Goal: Task Accomplishment & Management: Use online tool/utility

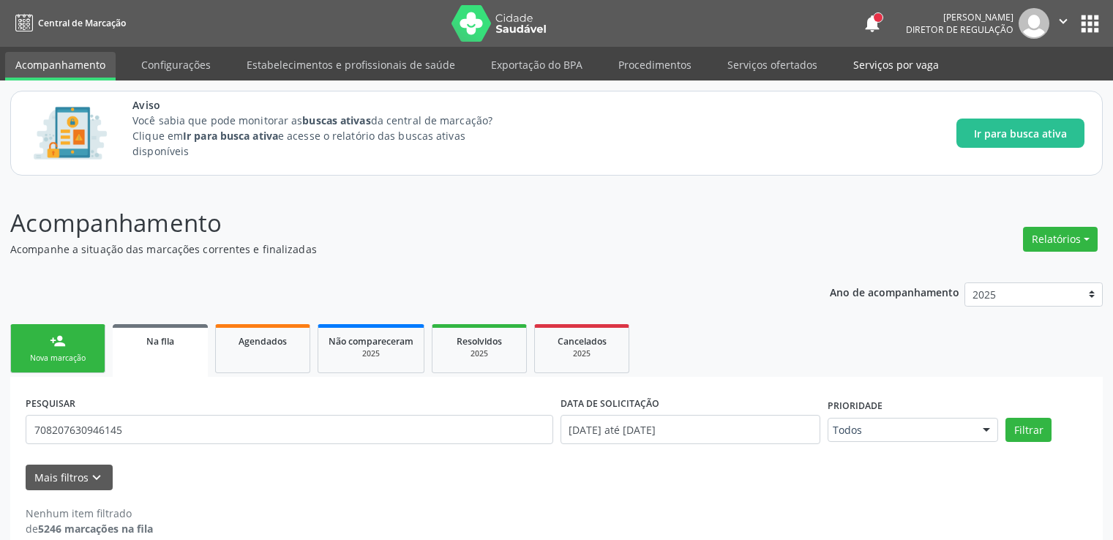
scroll to position [20, 0]
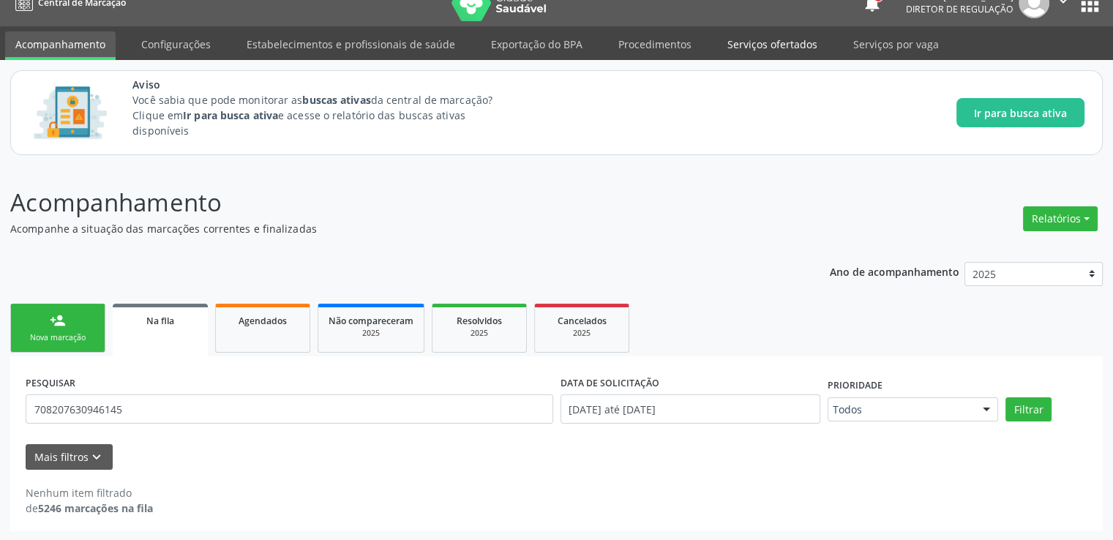
click at [738, 48] on link "Serviços ofertados" at bounding box center [772, 44] width 111 height 26
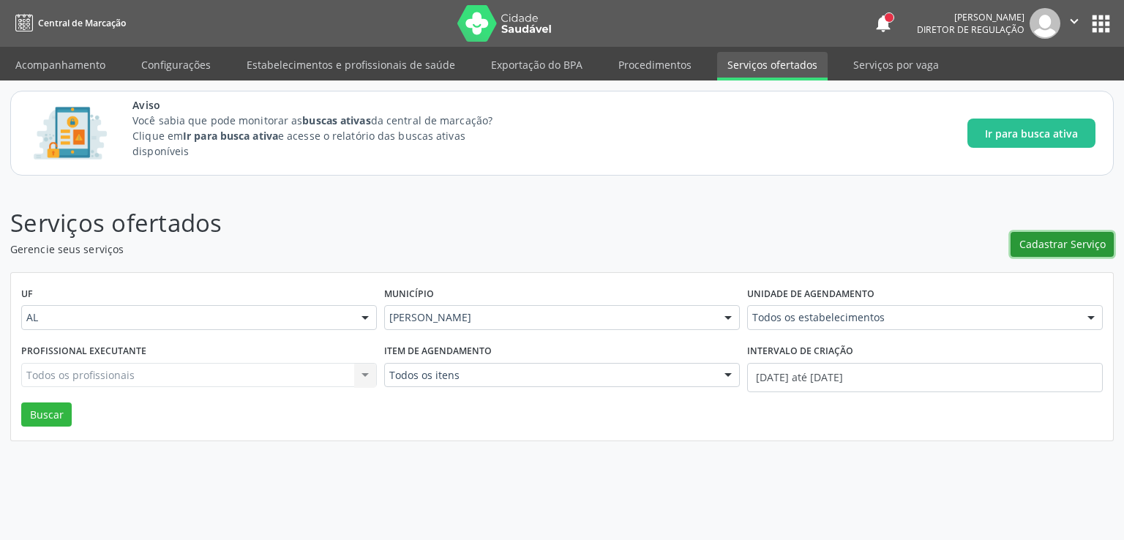
click at [1056, 240] on span "Cadastrar Serviço" at bounding box center [1062, 243] width 86 height 15
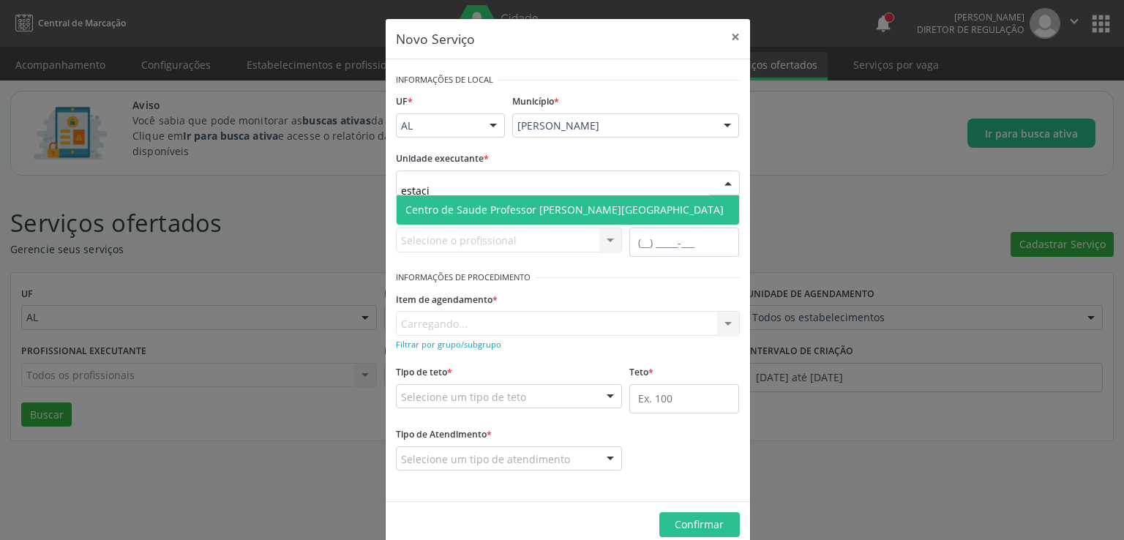
type input "estacio"
click at [487, 213] on span "Centro de Saude Professor [PERSON_NAME][GEOGRAPHIC_DATA]" at bounding box center [564, 210] width 318 height 14
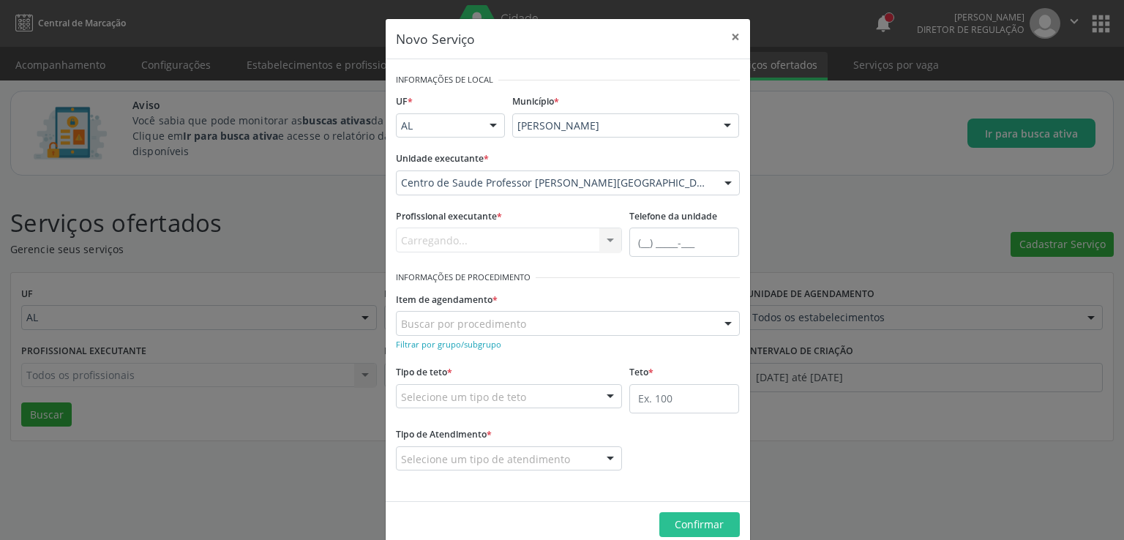
click at [498, 243] on div "Carregando... Nenhum resultado encontrado para: " " Não há nenhuma opção para s…" at bounding box center [509, 240] width 227 height 25
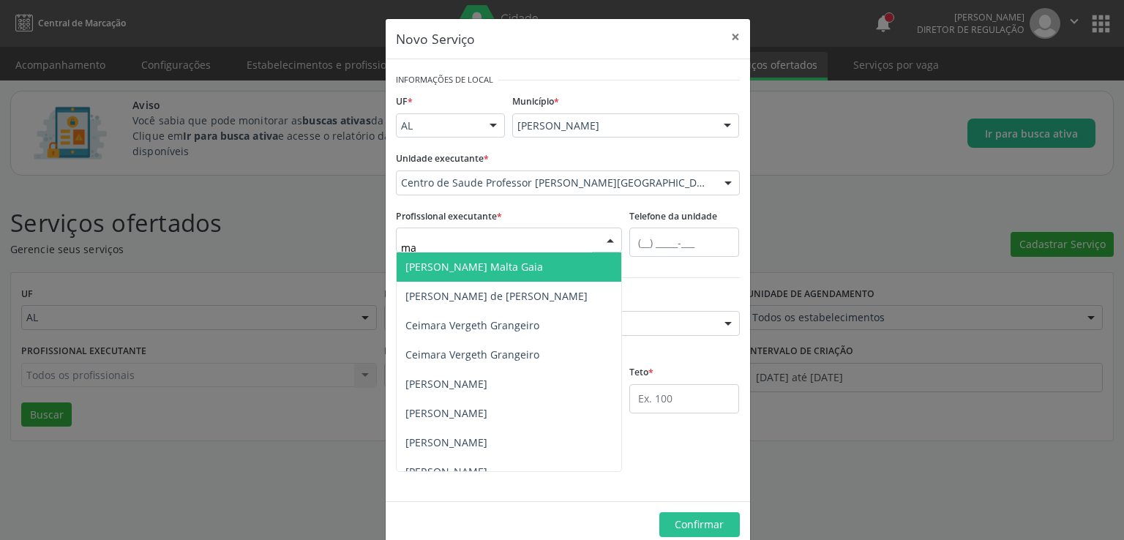
type input "m"
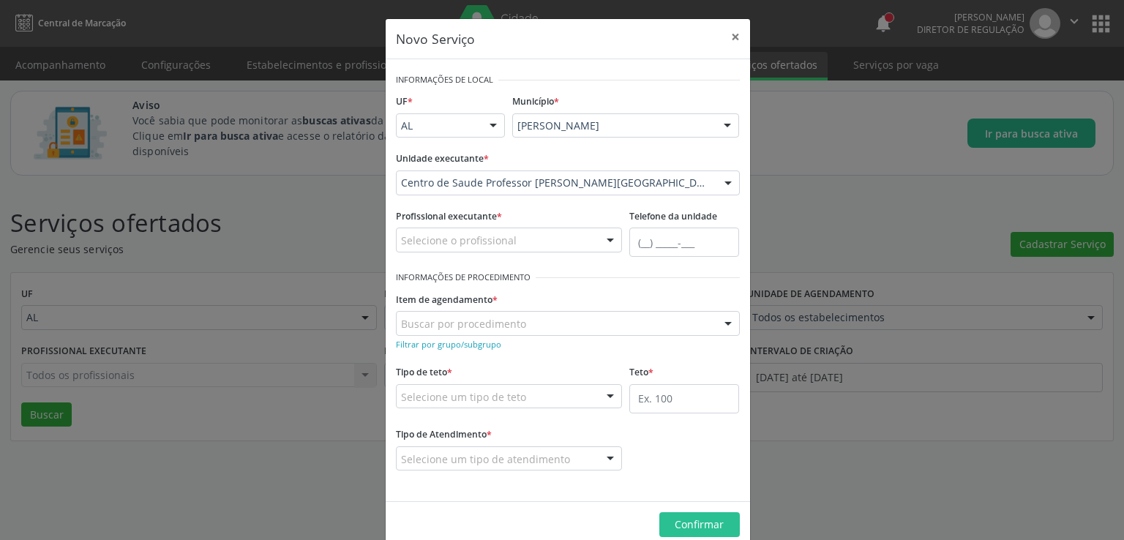
click at [176, 195] on div "Novo Serviço × Informações de Local UF * AL AL Nenhum resultado encontrado para…" at bounding box center [562, 270] width 1124 height 540
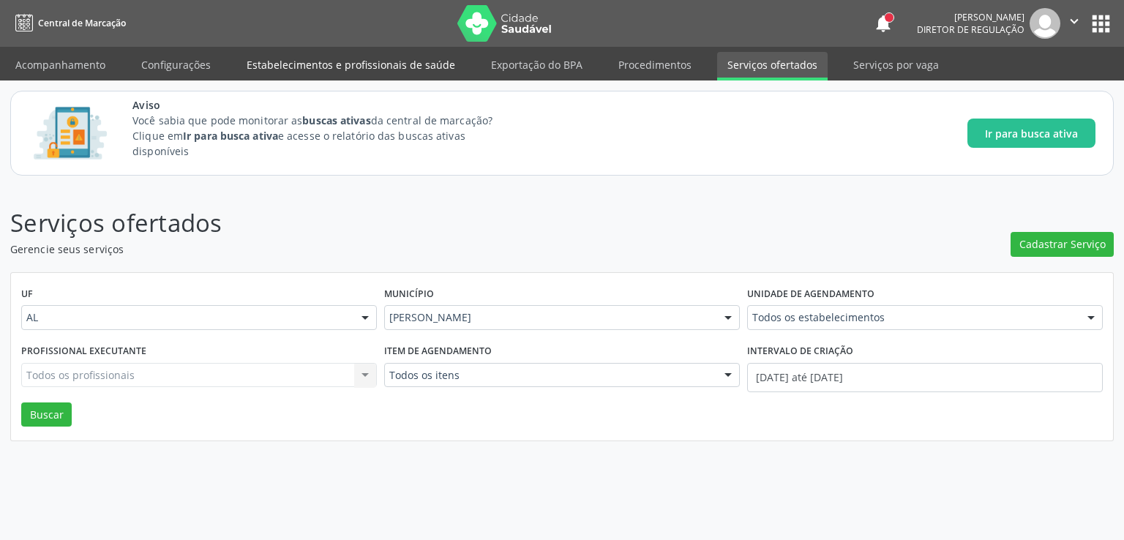
click at [331, 63] on link "Estabelecimentos e profissionais de saúde" at bounding box center [350, 65] width 229 height 26
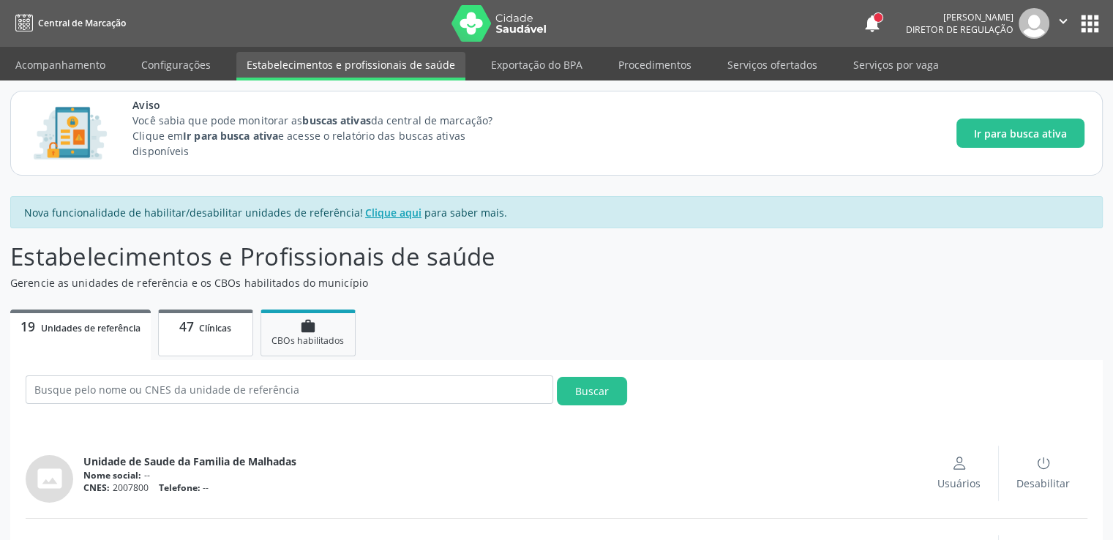
click at [201, 346] on link "47 Clínicas" at bounding box center [205, 333] width 95 height 47
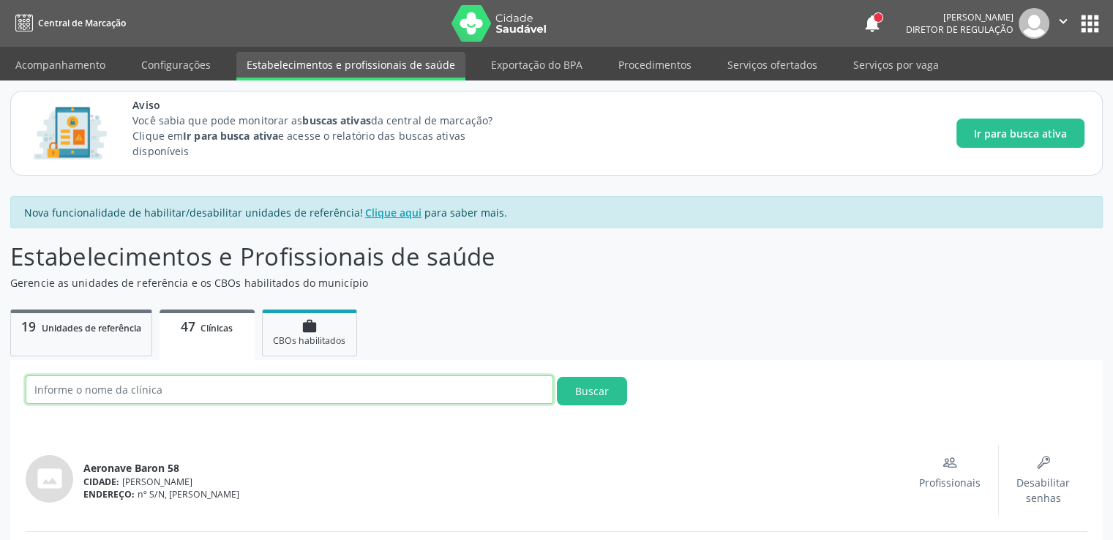
click at [225, 393] on input "text" at bounding box center [290, 389] width 528 height 29
type input "estacio"
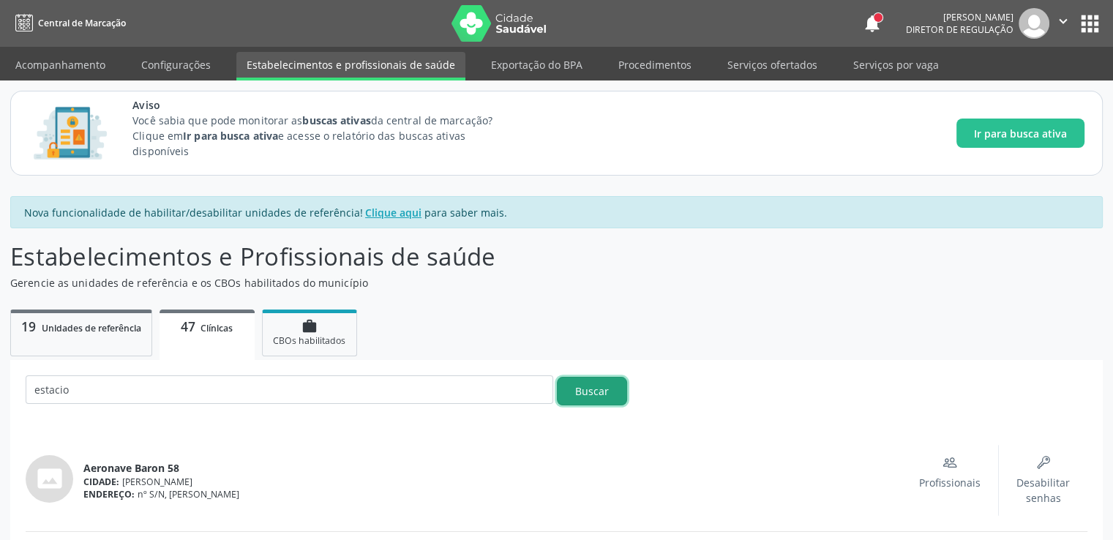
click at [592, 392] on button "Buscar" at bounding box center [592, 391] width 70 height 29
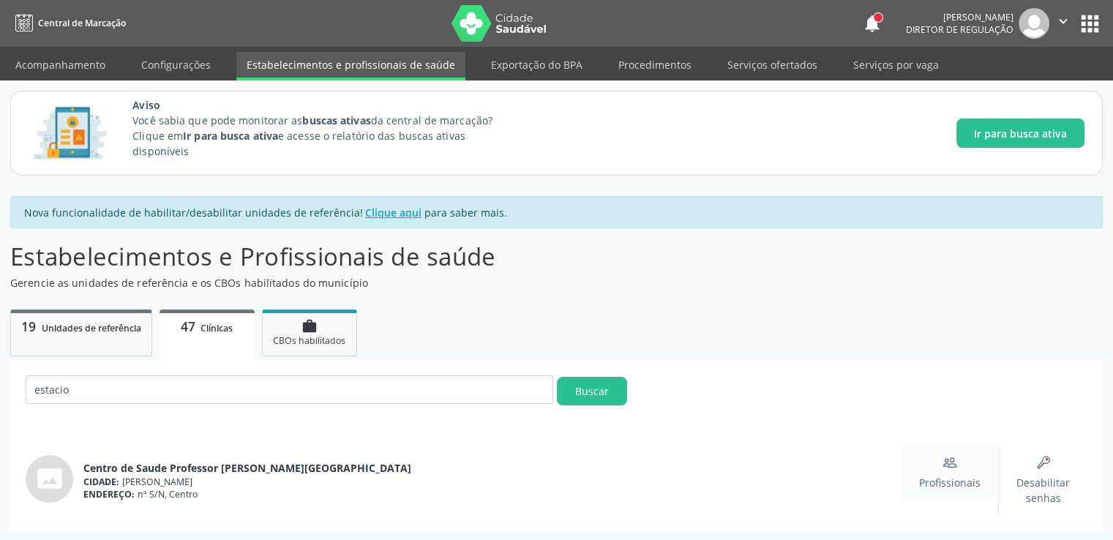
click at [950, 479] on span "Profissionais" at bounding box center [949, 482] width 61 height 15
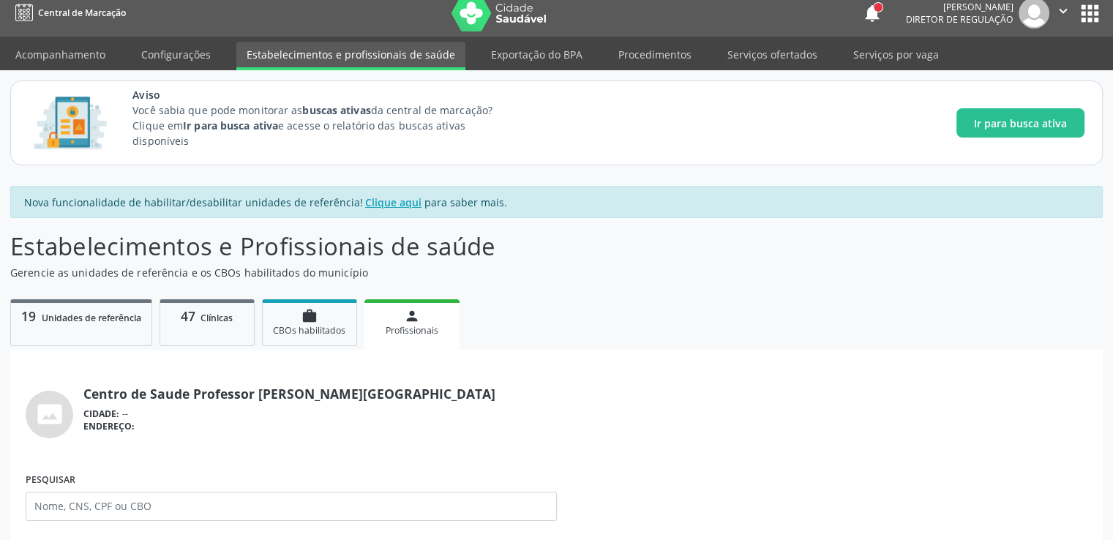
scroll to position [220, 0]
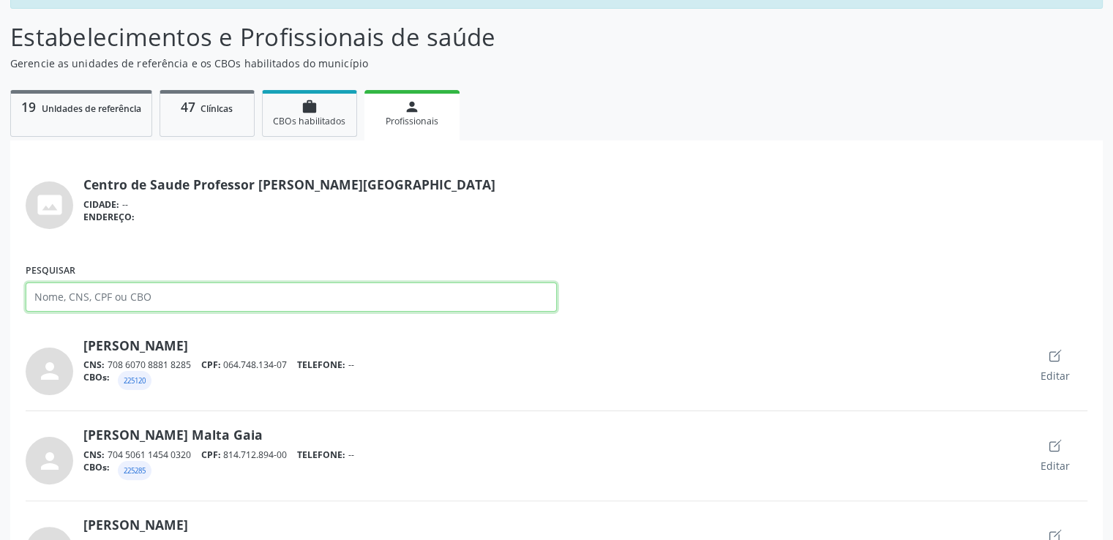
click at [138, 291] on input "Pesquisar" at bounding box center [291, 296] width 531 height 29
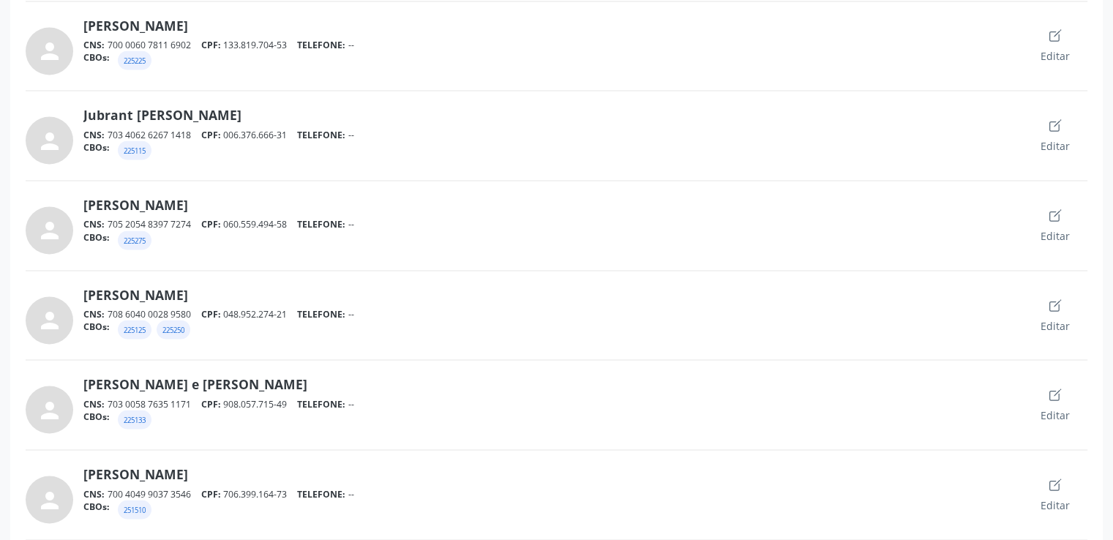
scroll to position [2419, 0]
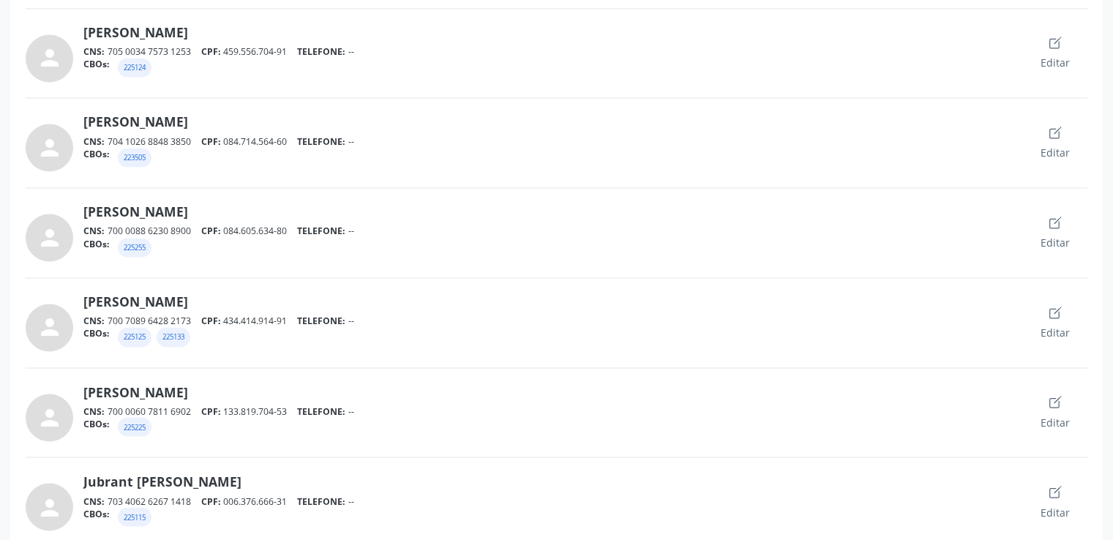
type input "[PERSON_NAME]"
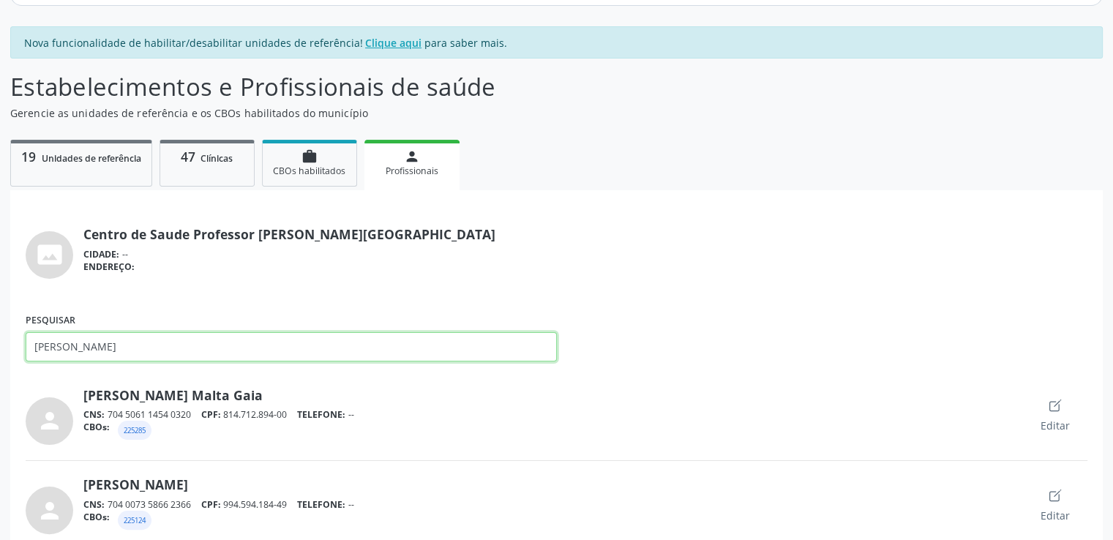
scroll to position [0, 0]
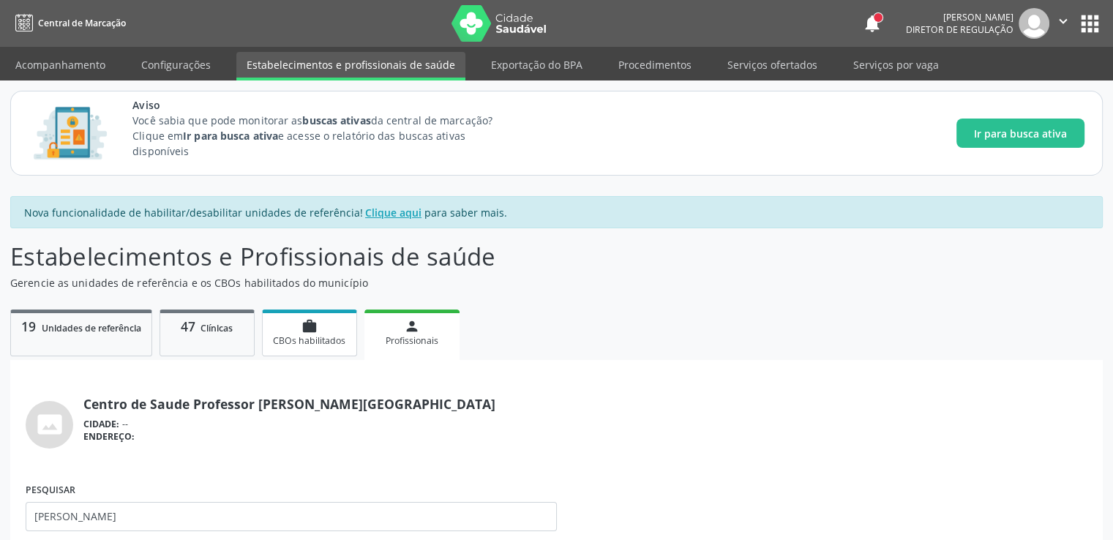
click at [306, 342] on span "CBOs habilitados" at bounding box center [309, 340] width 72 height 12
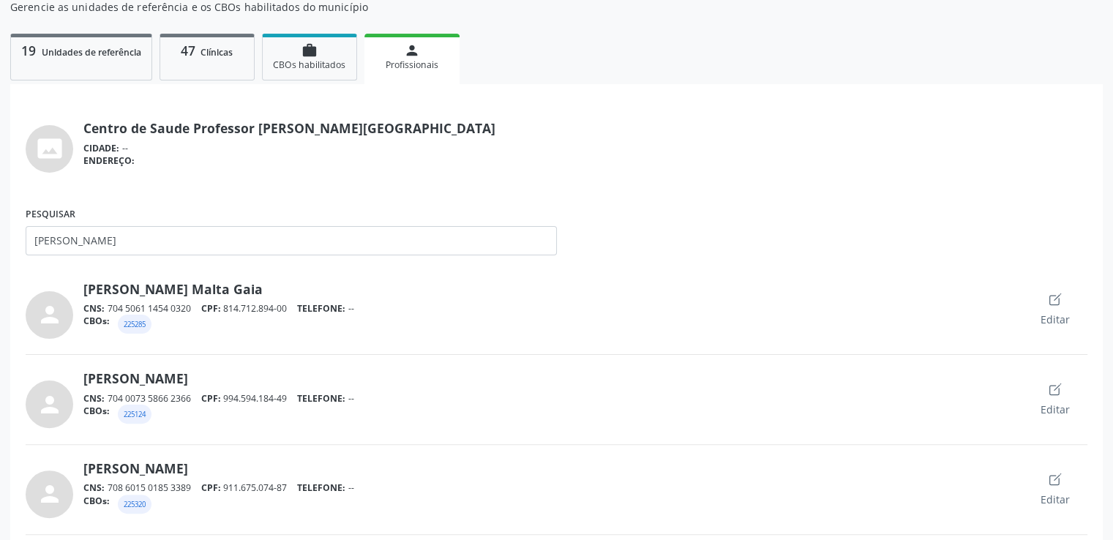
scroll to position [293, 0]
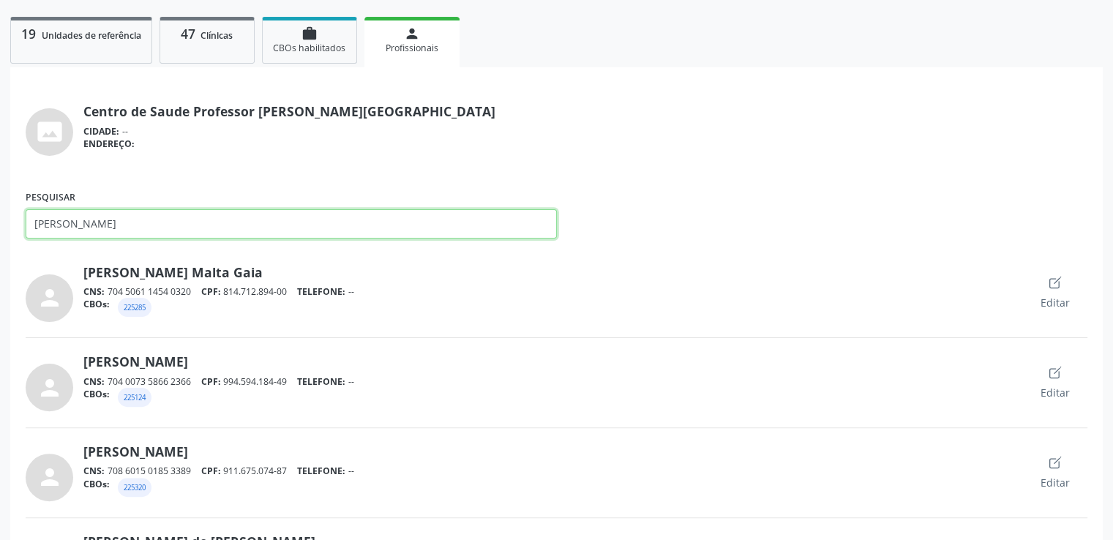
click at [137, 222] on input "[PERSON_NAME]" at bounding box center [291, 223] width 531 height 29
drag, startPoint x: 137, startPoint y: 222, endPoint x: 0, endPoint y: 248, distance: 139.4
click at [195, 39] on span "47" at bounding box center [188, 34] width 15 height 18
click at [205, 40] on p "47 Clínicas" at bounding box center [207, 34] width 73 height 17
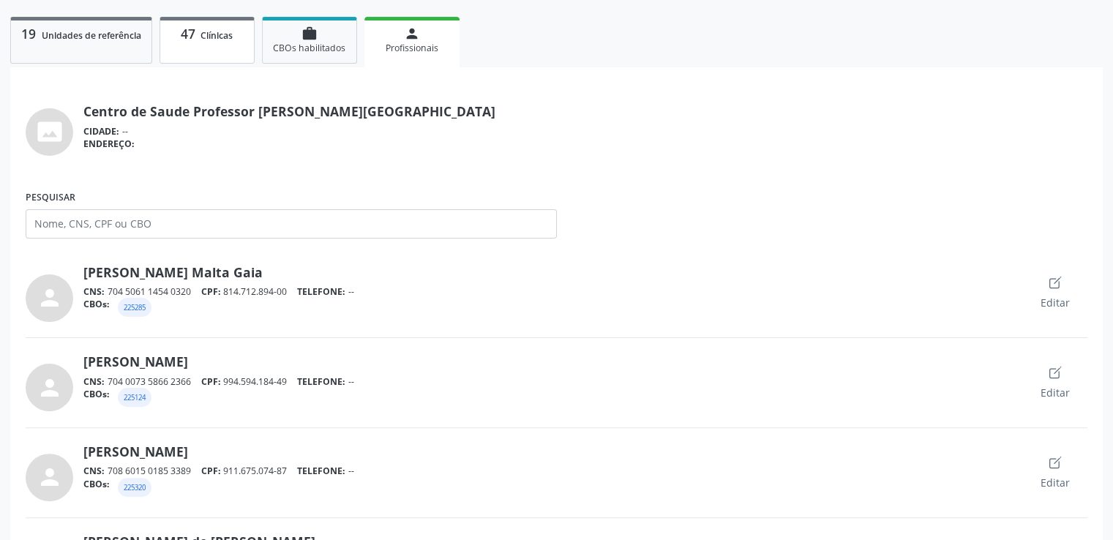
click at [205, 40] on p "47 Clínicas" at bounding box center [207, 34] width 73 height 17
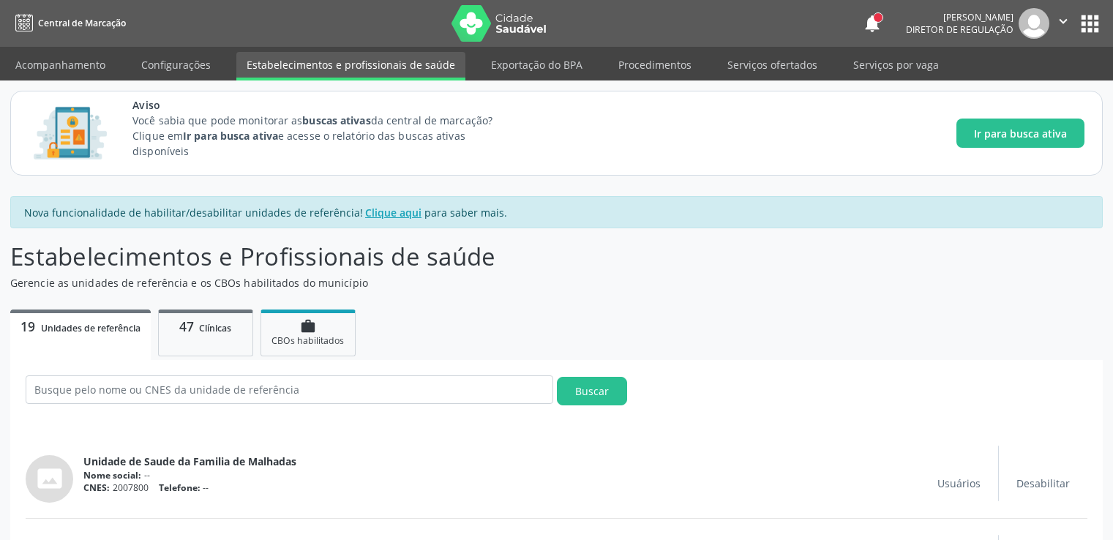
scroll to position [293, 0]
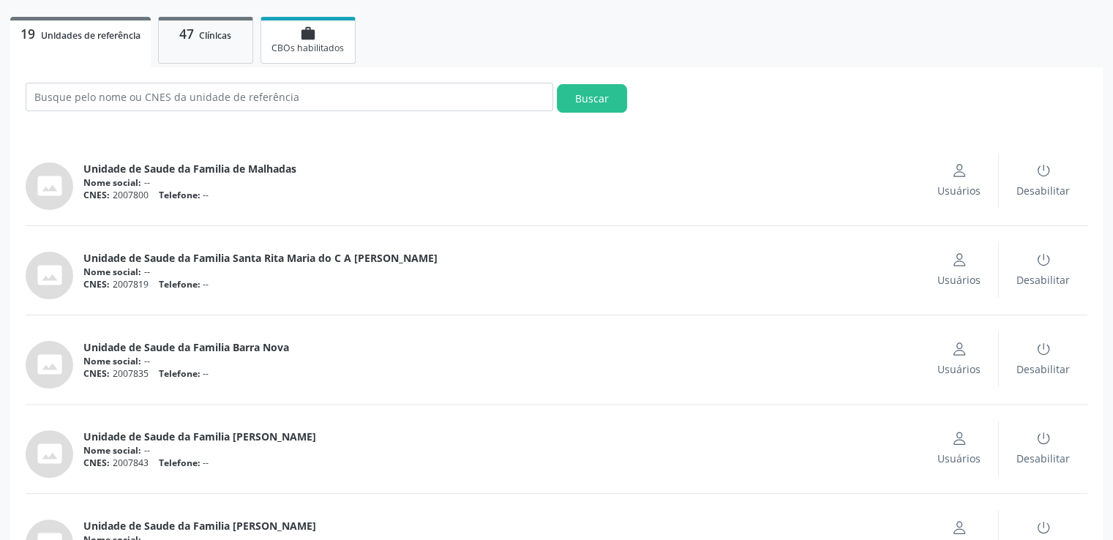
click at [301, 49] on span "CBOs habilitados" at bounding box center [308, 48] width 72 height 12
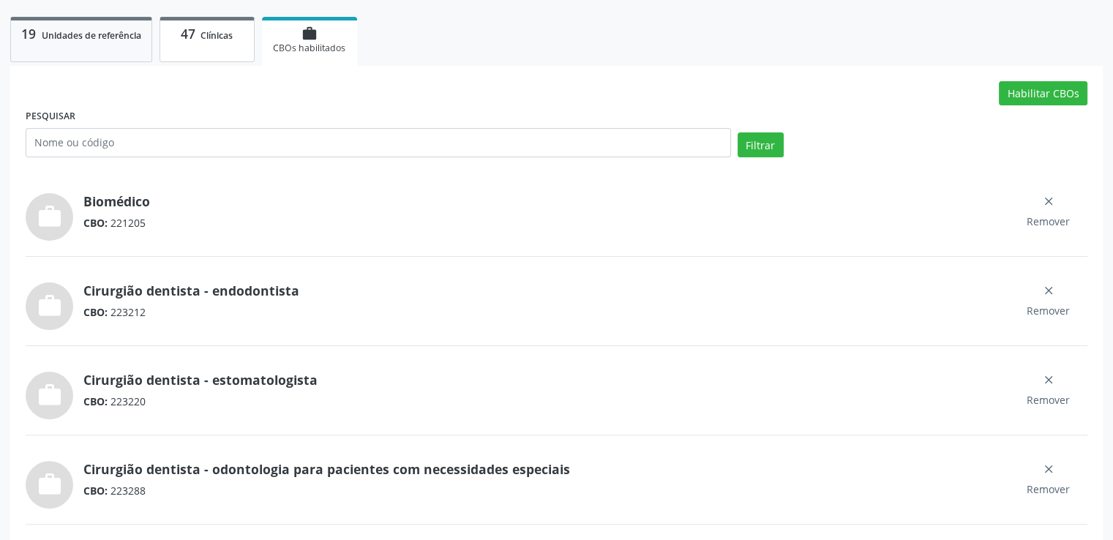
click at [190, 41] on link "47 Clínicas" at bounding box center [207, 39] width 95 height 45
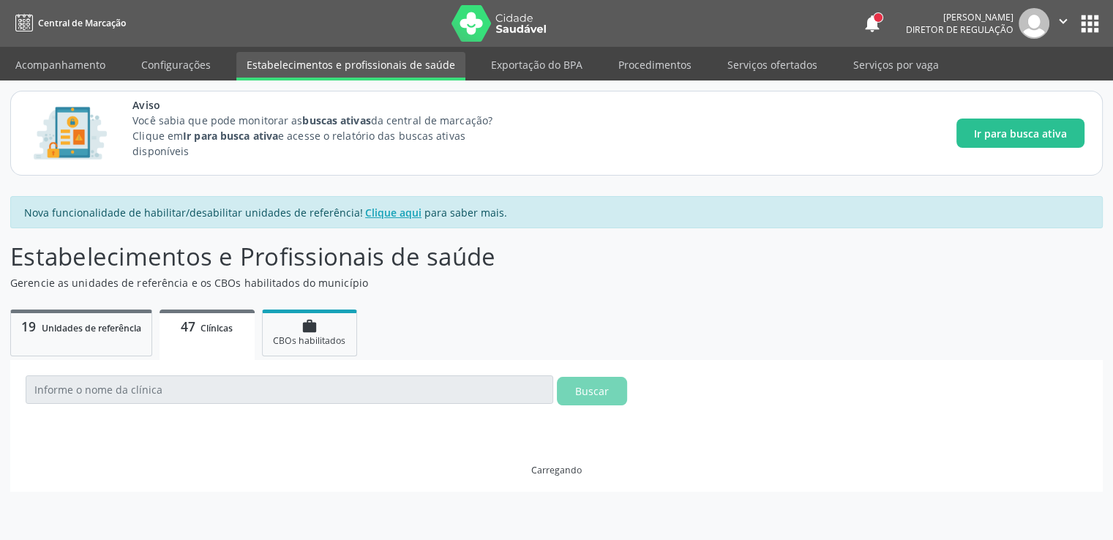
scroll to position [0, 0]
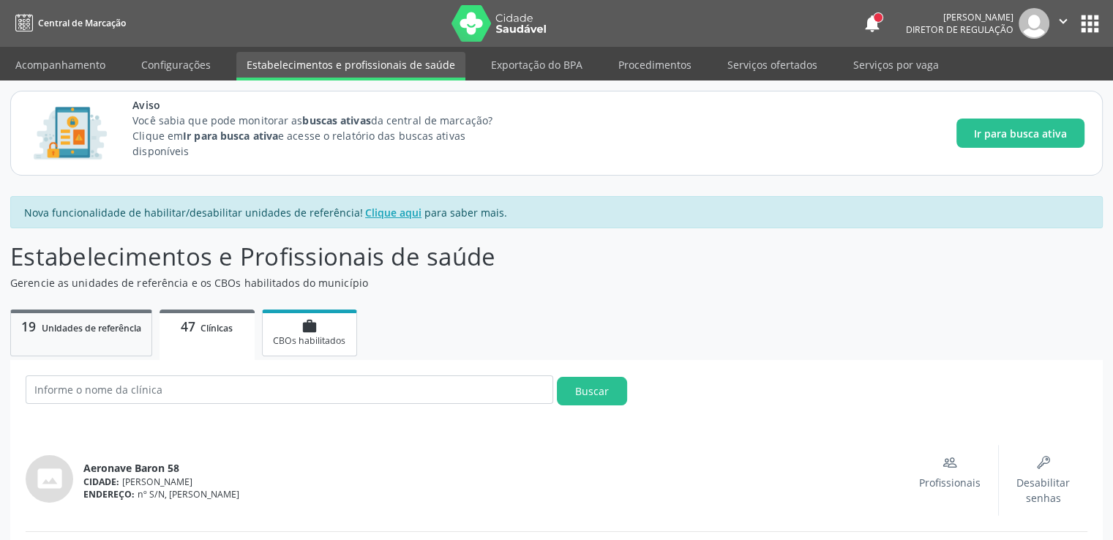
click at [310, 343] on span "CBOs habilitados" at bounding box center [309, 340] width 72 height 12
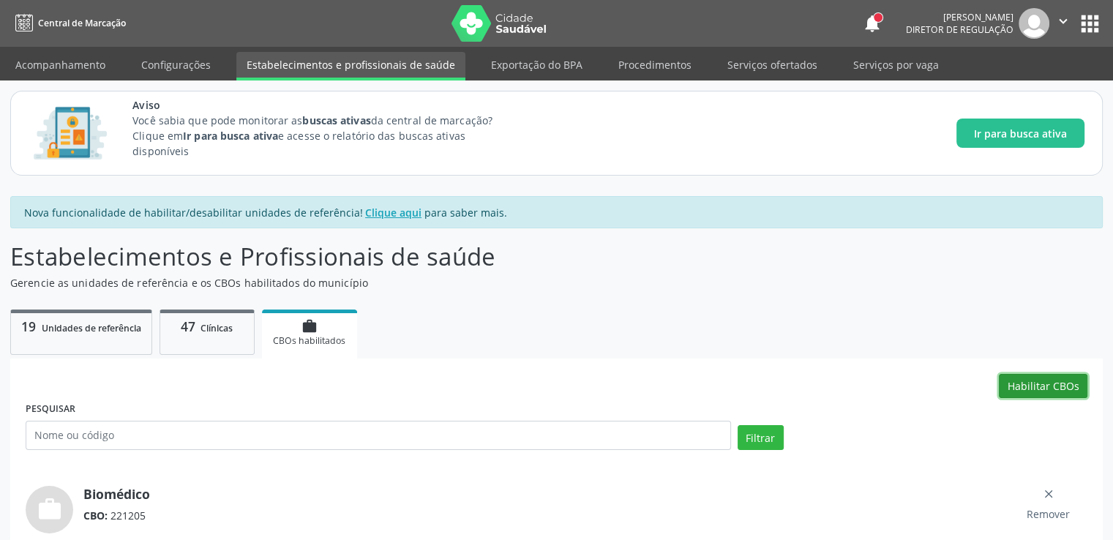
click at [1035, 374] on button "Habilitar CBOs" at bounding box center [1043, 386] width 89 height 25
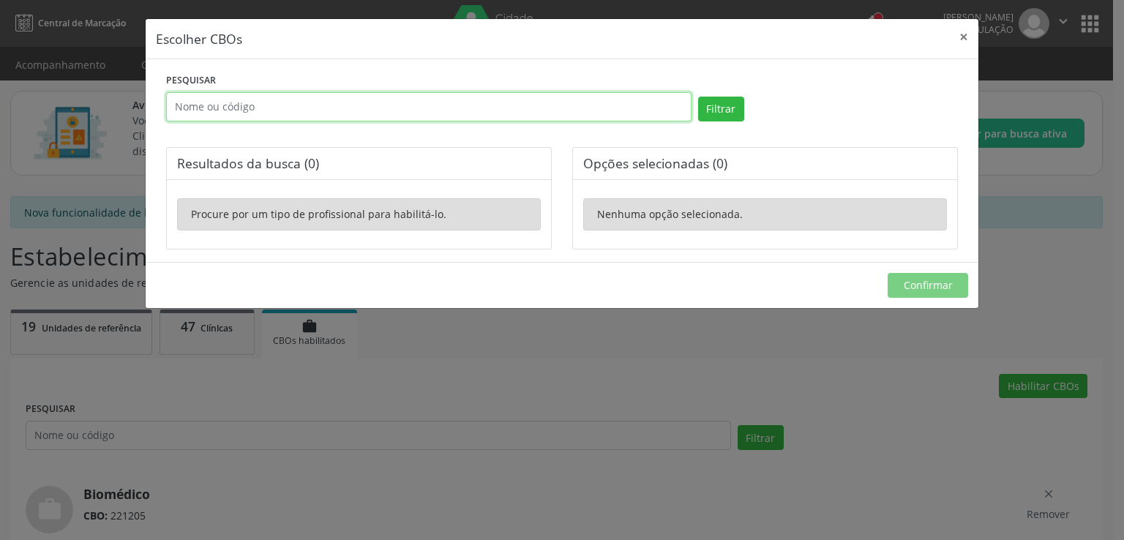
click at [323, 112] on input "text" at bounding box center [428, 106] width 525 height 29
type input "urolo"
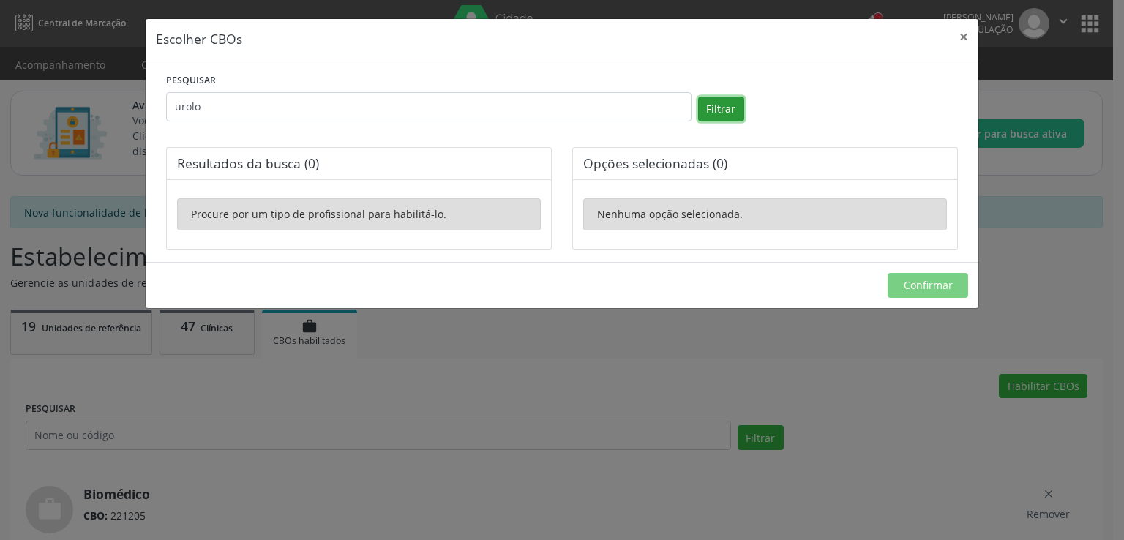
click at [722, 113] on button "Filtrar" at bounding box center [721, 109] width 46 height 25
click at [967, 36] on button "×" at bounding box center [963, 37] width 29 height 36
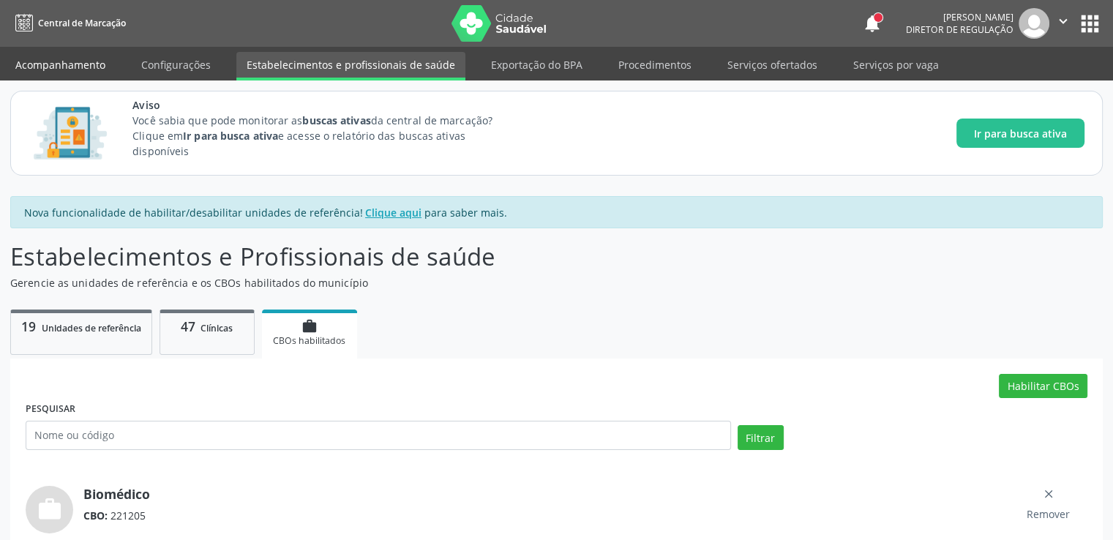
click at [76, 65] on link "Acompanhamento" at bounding box center [60, 65] width 111 height 26
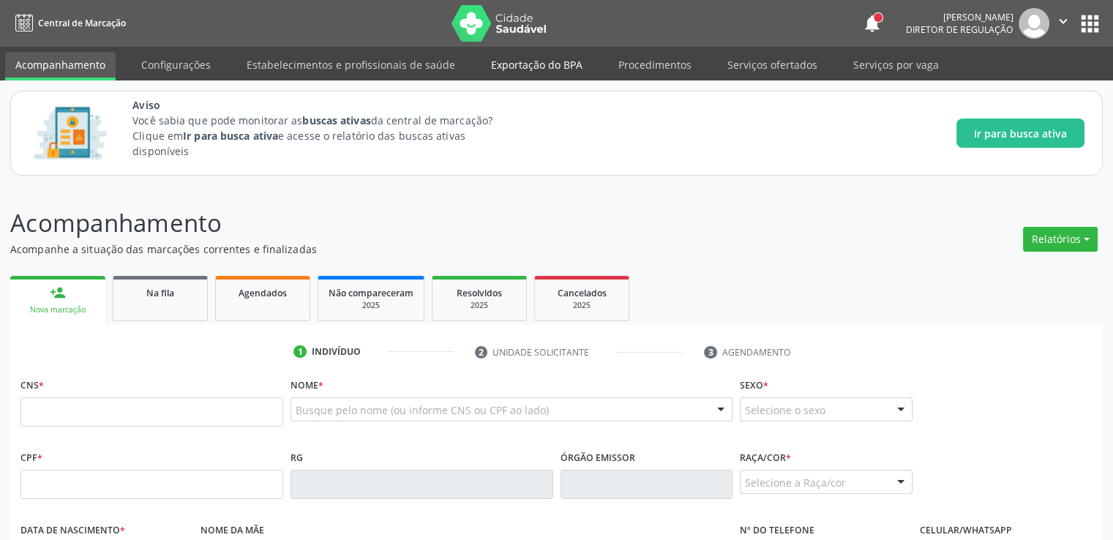
click at [531, 62] on link "Exportação do BPA" at bounding box center [537, 65] width 112 height 26
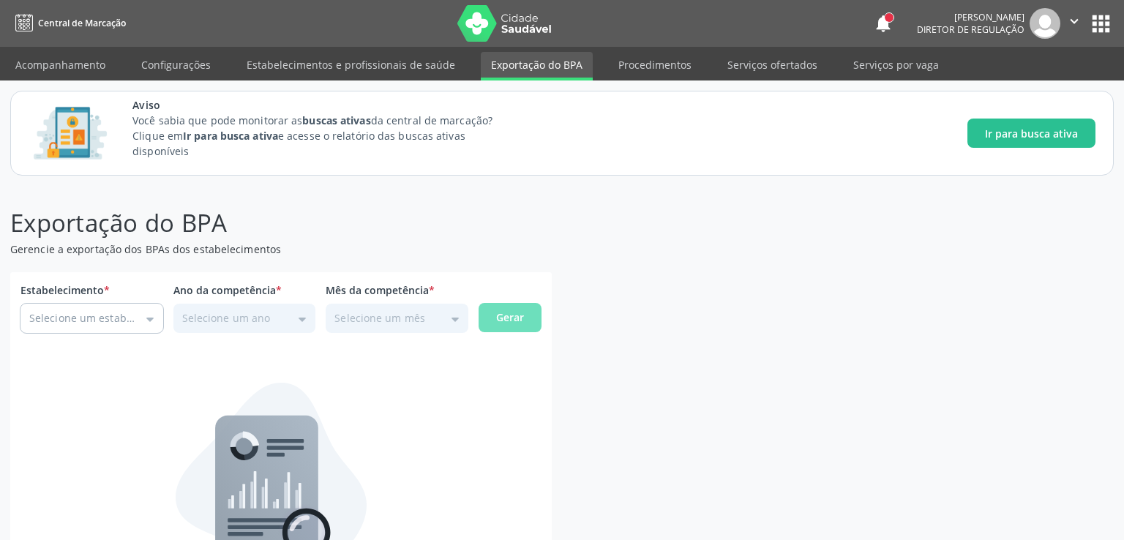
click at [360, 63] on link "Estabelecimentos e profissionais de saúde" at bounding box center [350, 65] width 229 height 26
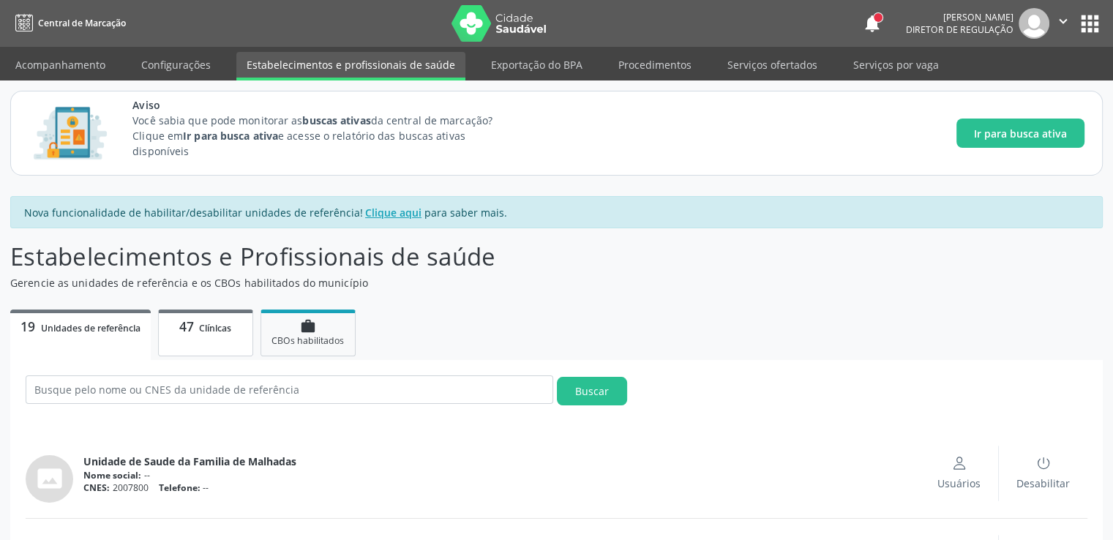
click at [236, 332] on p "47 Clínicas" at bounding box center [205, 326] width 73 height 17
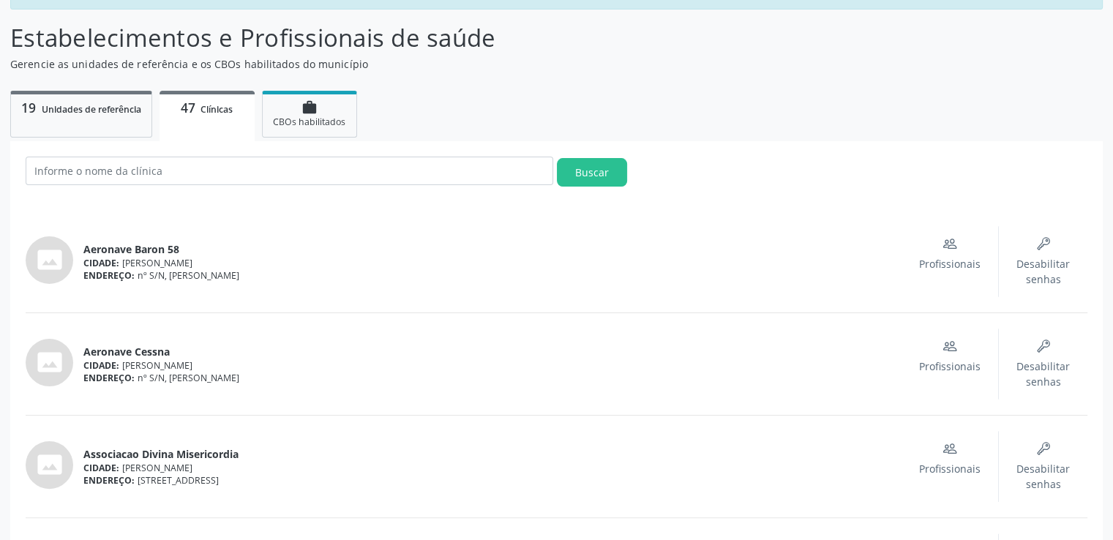
scroll to position [220, 0]
click at [299, 115] on span "CBOs habilitados" at bounding box center [309, 121] width 72 height 12
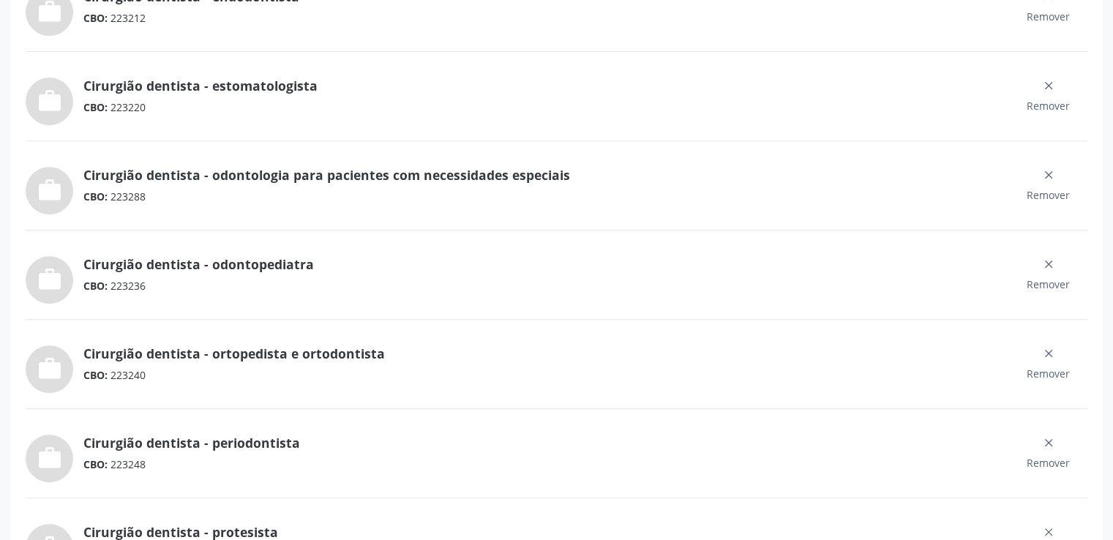
scroll to position [0, 0]
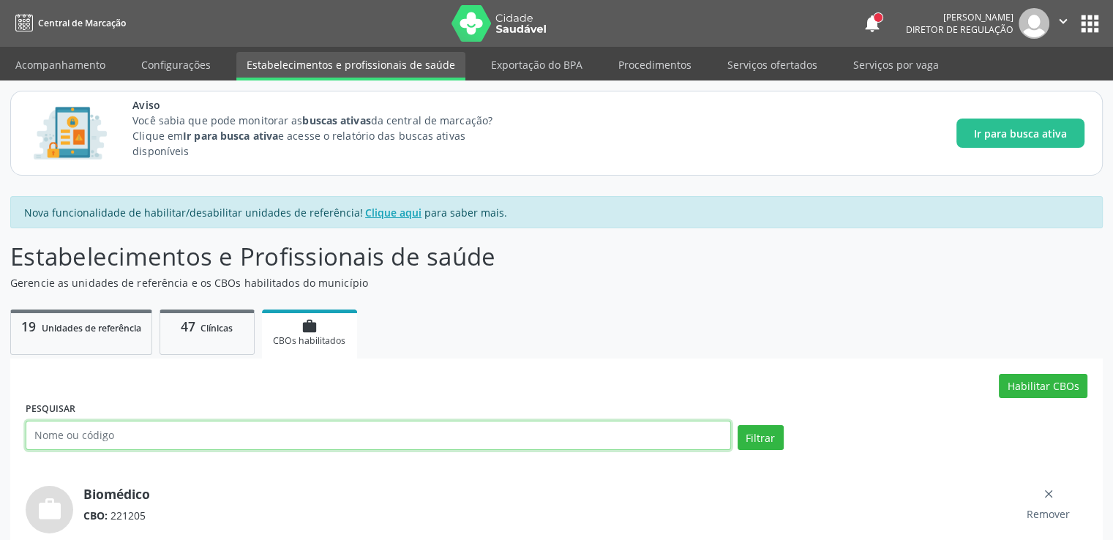
click at [127, 428] on input "text" at bounding box center [378, 435] width 705 height 29
type input "uro"
click at [738, 425] on button "Filtrar" at bounding box center [761, 437] width 46 height 25
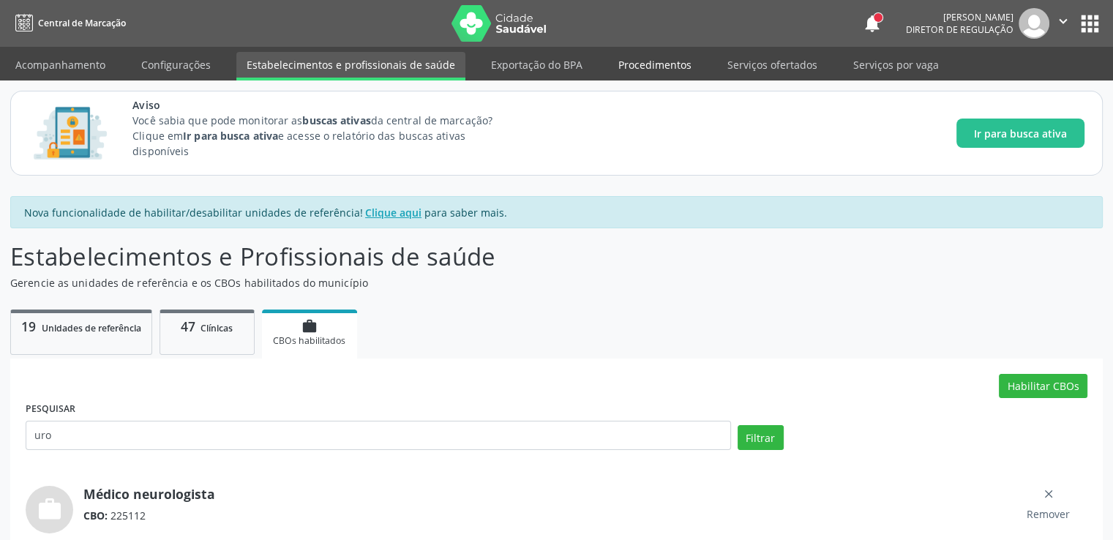
click at [636, 62] on link "Procedimentos" at bounding box center [655, 65] width 94 height 26
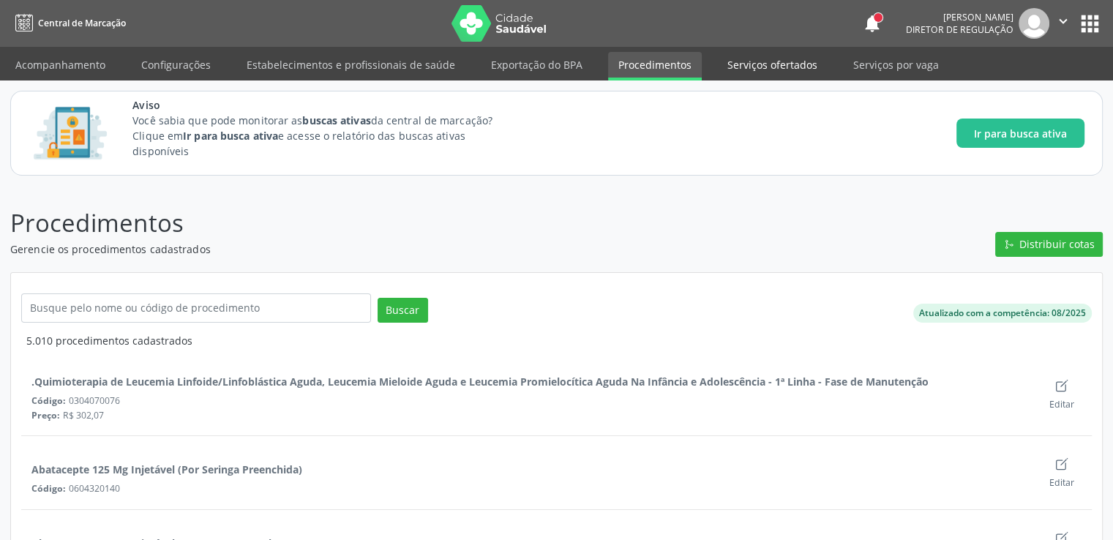
click at [748, 65] on link "Serviços ofertados" at bounding box center [772, 65] width 111 height 26
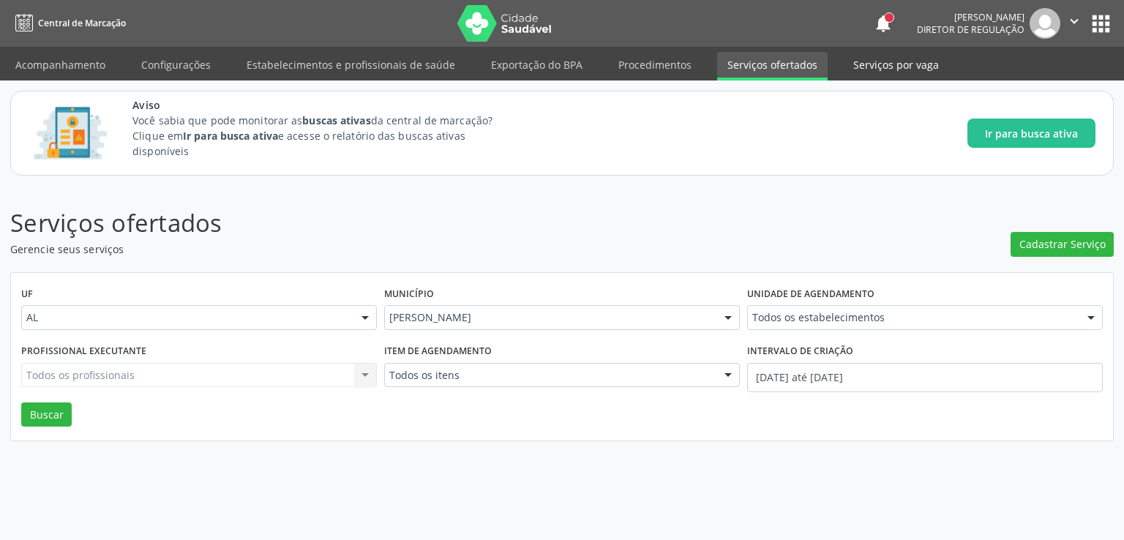
click at [895, 65] on link "Serviços por vaga" at bounding box center [896, 65] width 106 height 26
